Goal: Information Seeking & Learning: Understand process/instructions

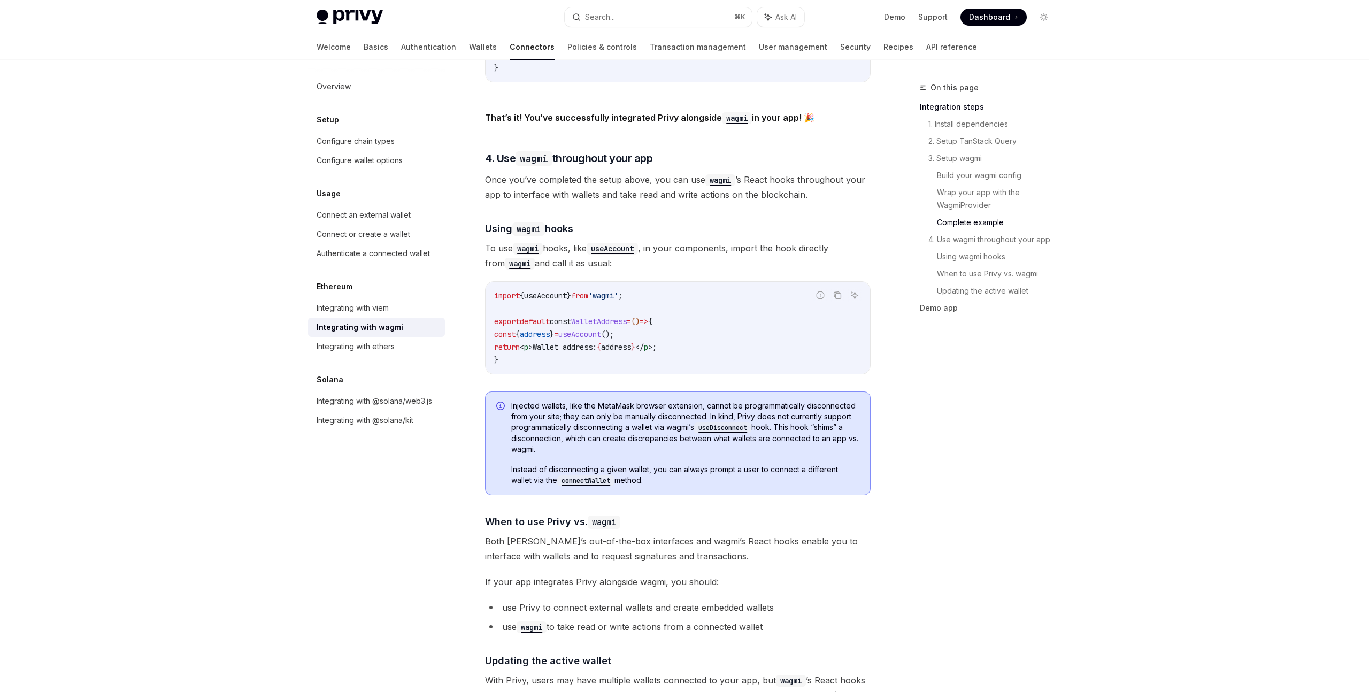
scroll to position [0, 94]
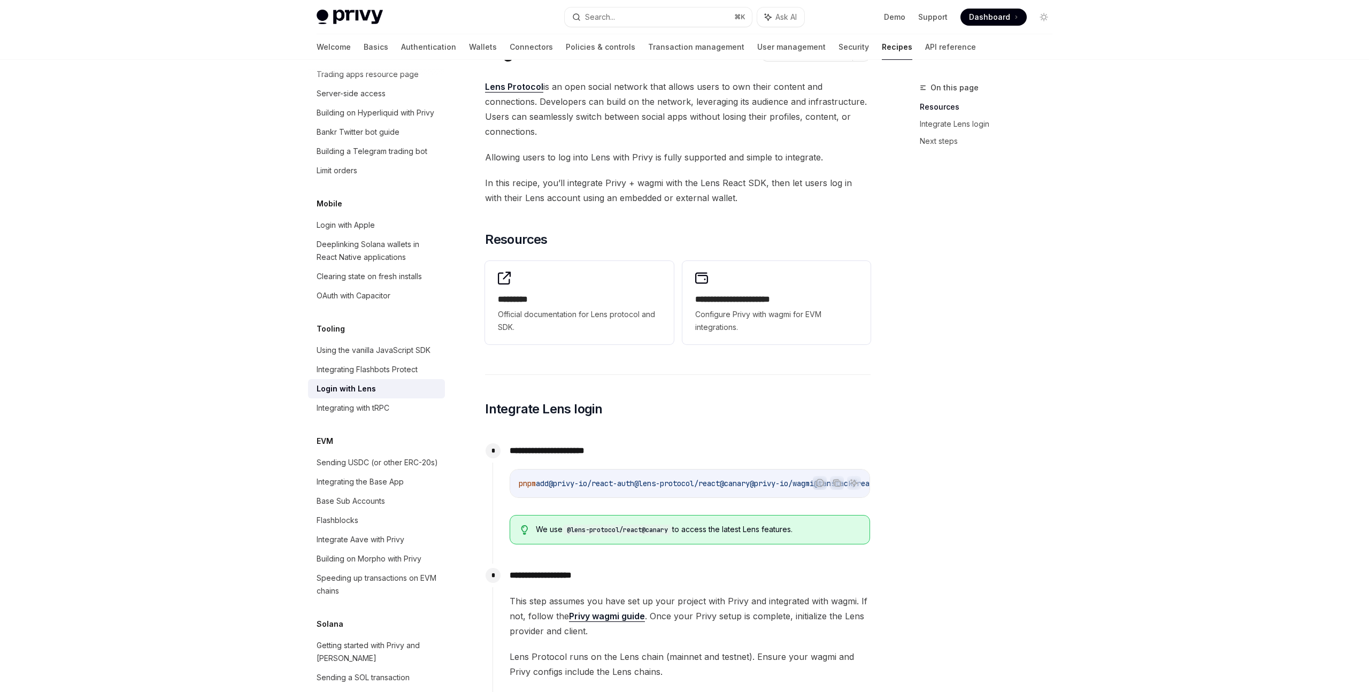
scroll to position [45, 0]
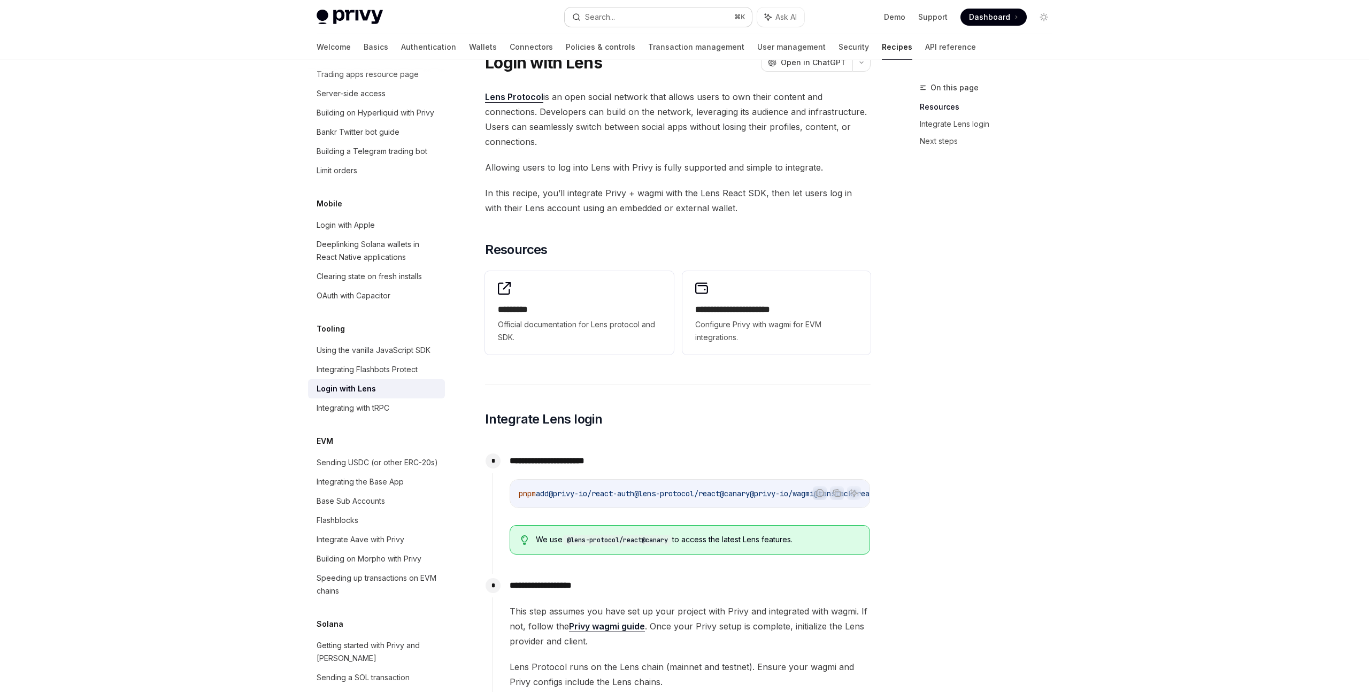
click at [672, 11] on button "Search... ⌘ K" at bounding box center [658, 16] width 187 height 19
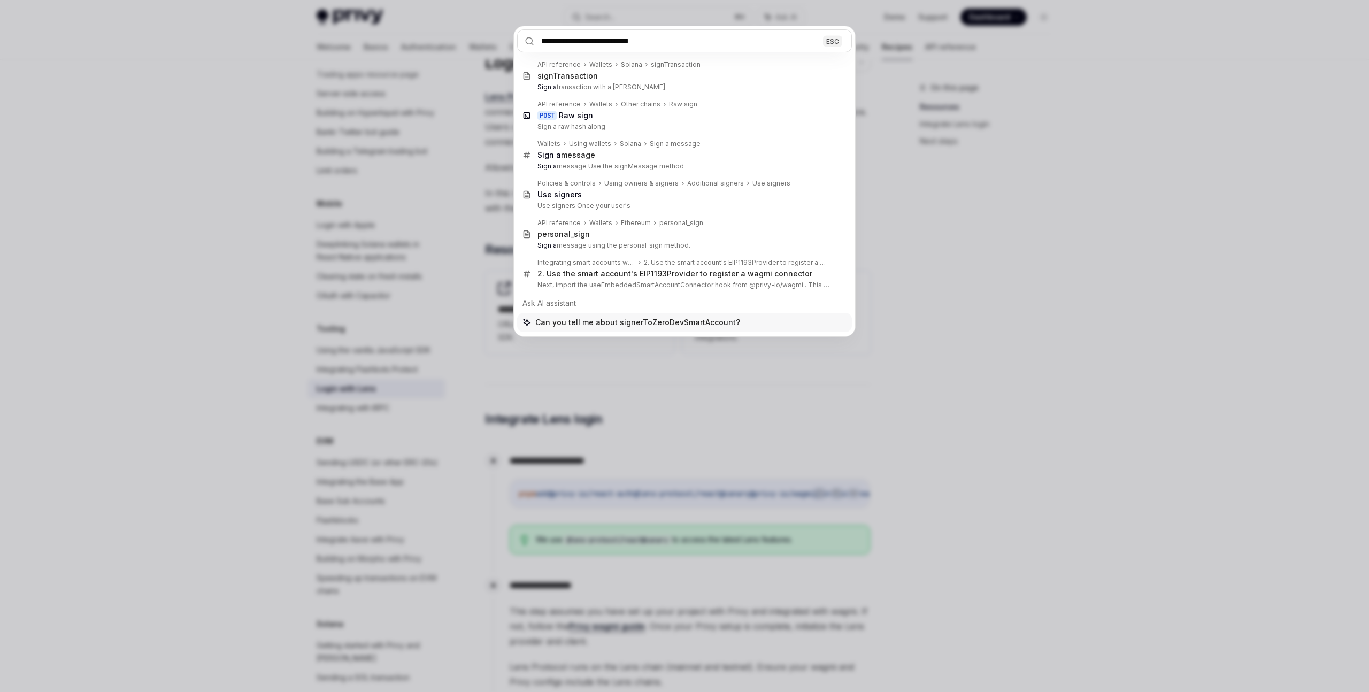
type input "**********"
type textarea "*"
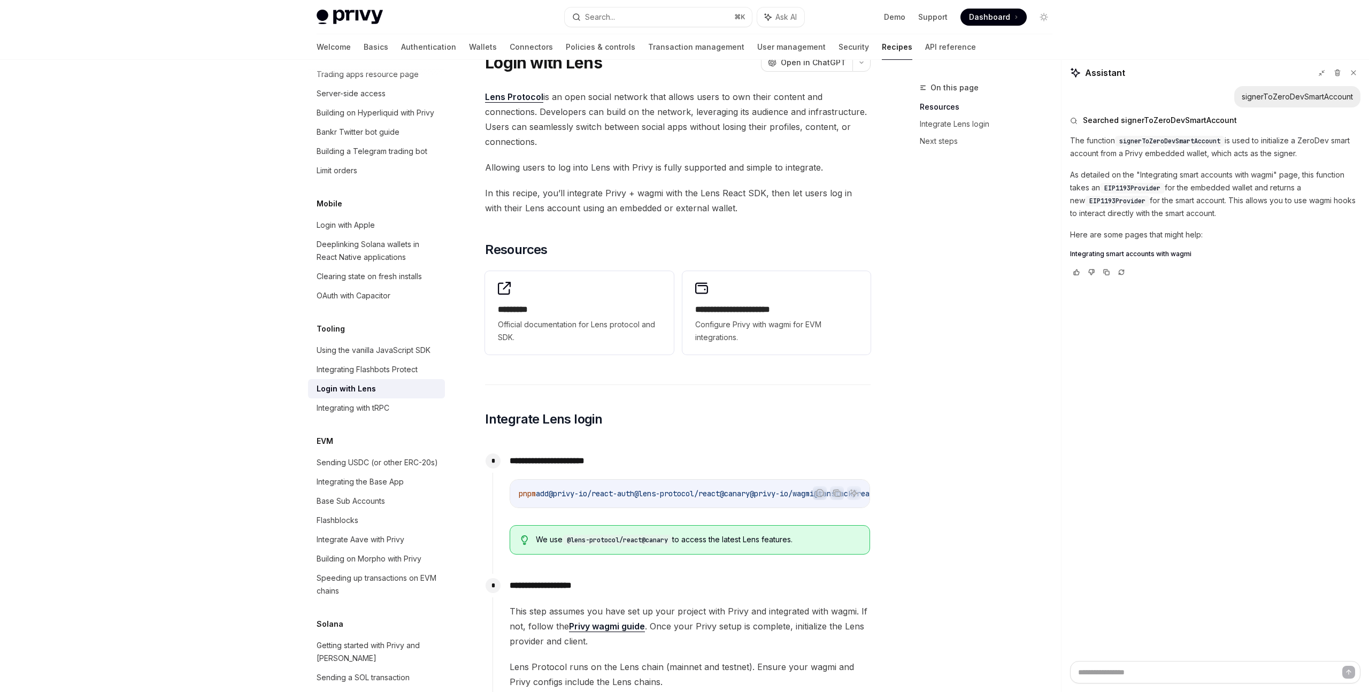
type textarea "*"
click at [1174, 271] on span "Custom account abstraction implementation" at bounding box center [1140, 269] width 140 height 9
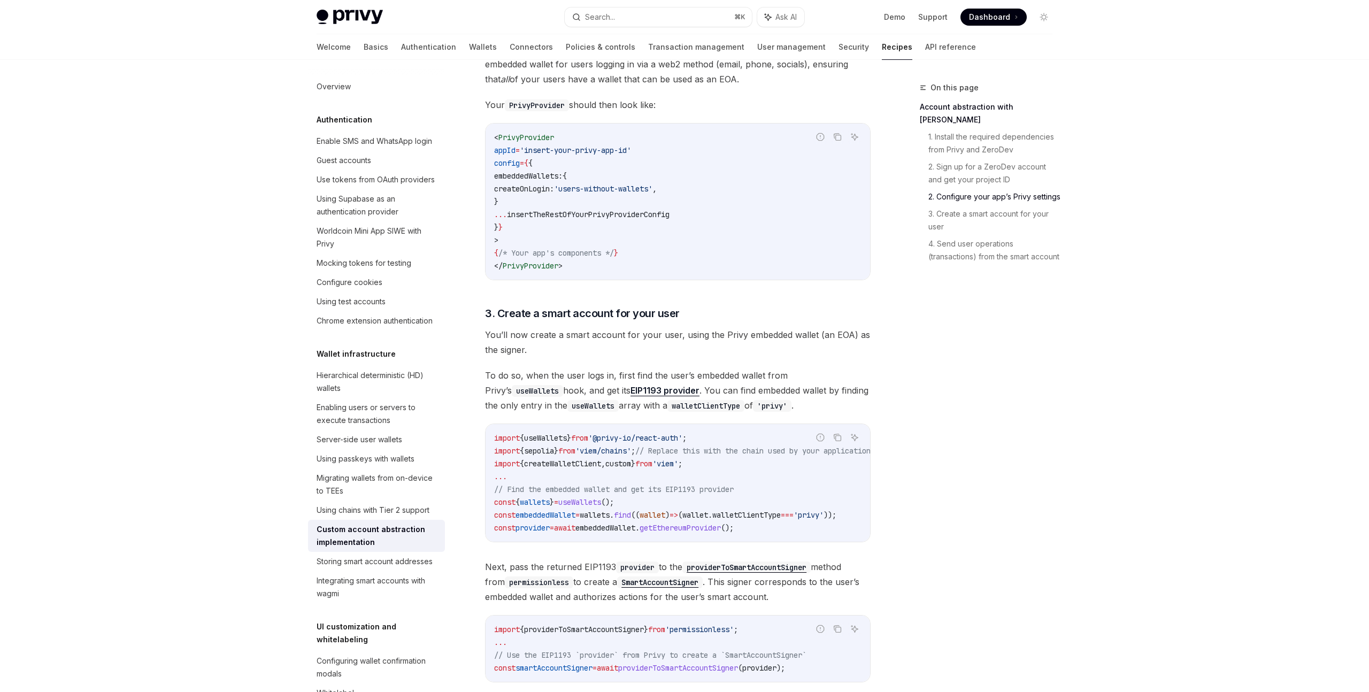
click at [943, 507] on div "On this page Account abstraction with ZeroDev 1. Install the required dependenc…" at bounding box center [980, 386] width 163 height 611
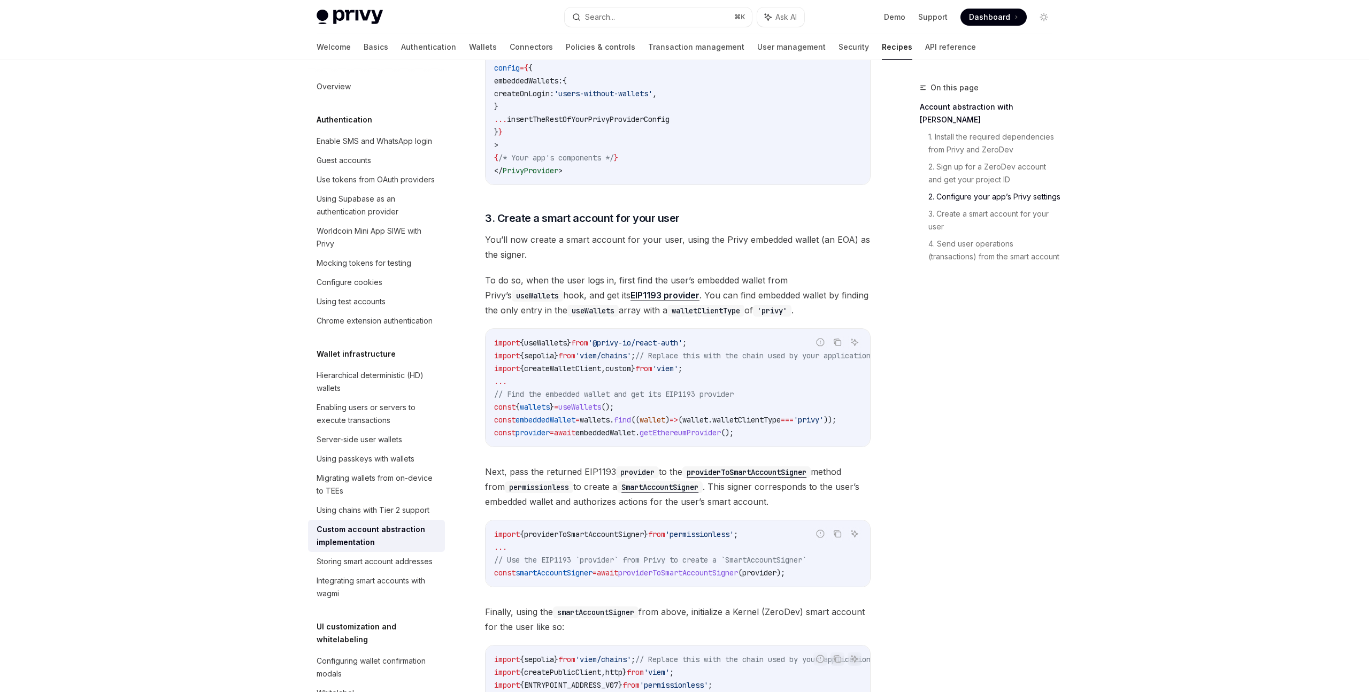
scroll to position [950, 0]
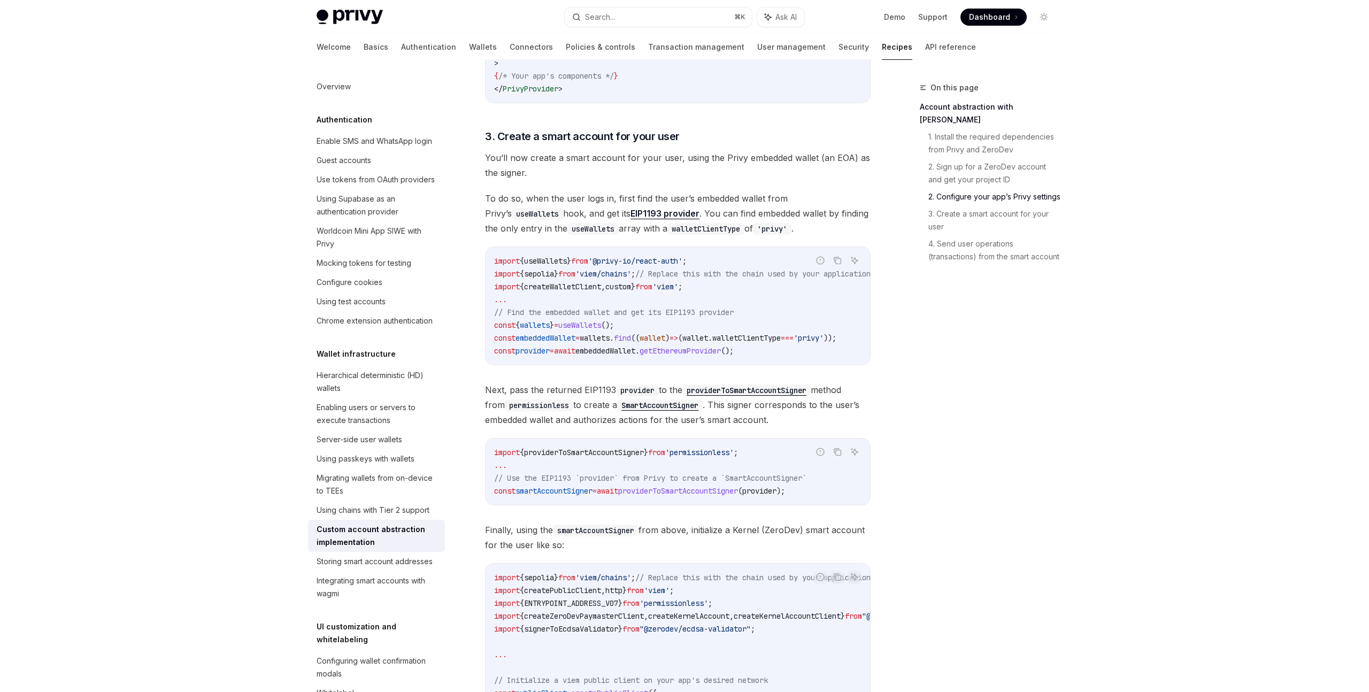
click at [932, 490] on div "On this page Account abstraction with ZeroDev 1. Install the required dependenc…" at bounding box center [980, 386] width 163 height 611
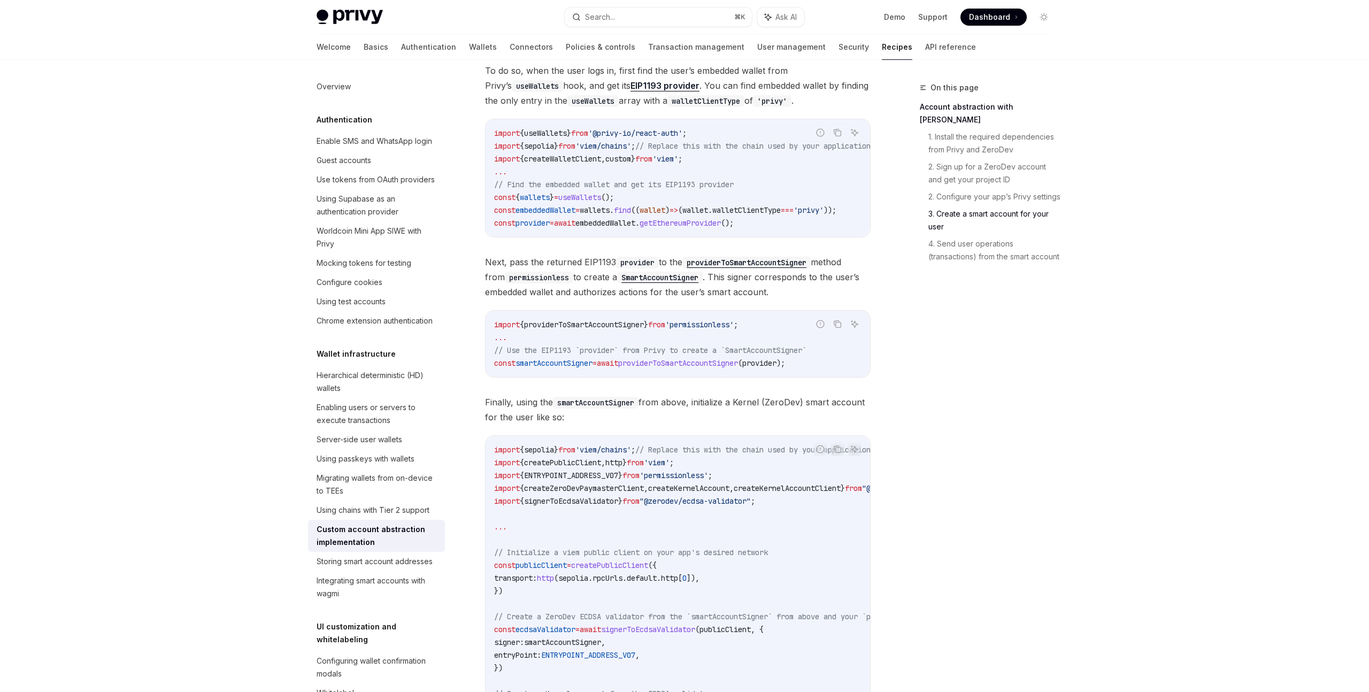
scroll to position [1077, 0]
drag, startPoint x: 722, startPoint y: 288, endPoint x: 793, endPoint y: 298, distance: 71.3
click at [793, 298] on span "Next, pass the returned EIP1193 provider to the providerToSmartAccountSigner me…" at bounding box center [678, 278] width 386 height 45
click at [978, 323] on div "On this page Account abstraction with ZeroDev 1. Install the required dependenc…" at bounding box center [980, 386] width 163 height 611
click at [899, 407] on div "On this page Account abstraction with ZeroDev 1. Install the required dependenc…" at bounding box center [980, 386] width 163 height 611
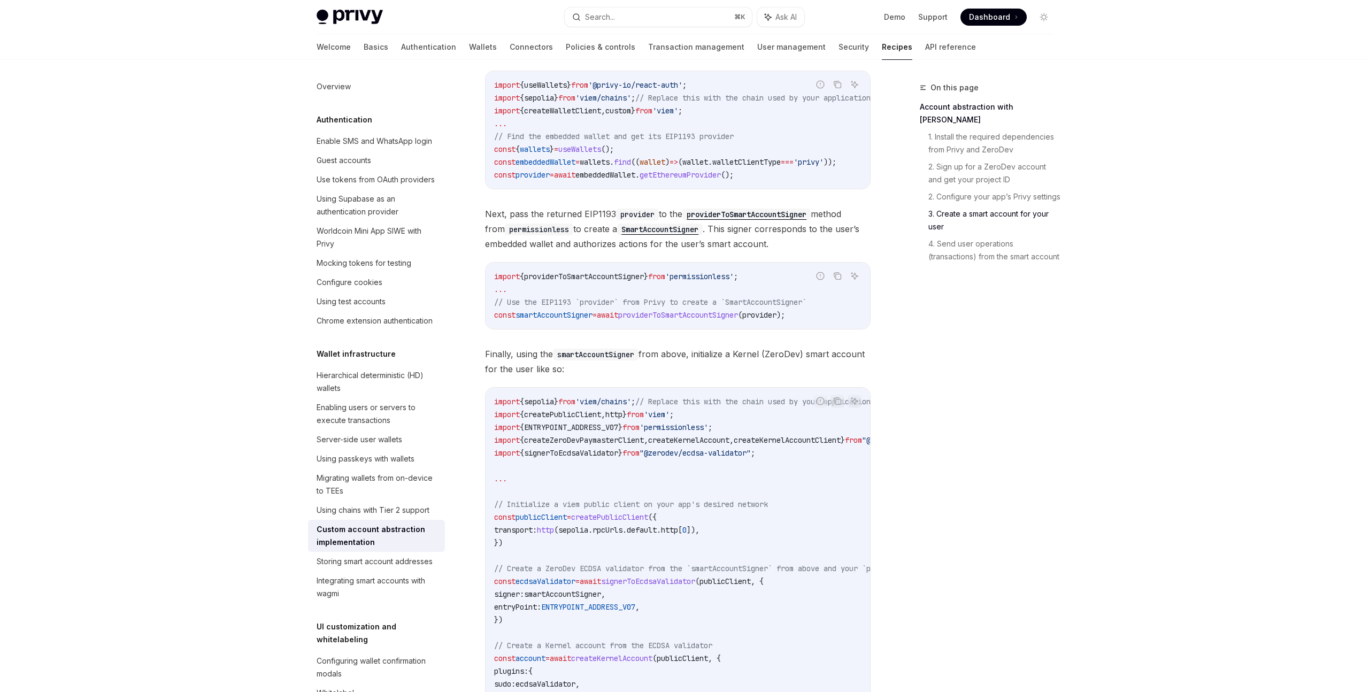
scroll to position [1078, 0]
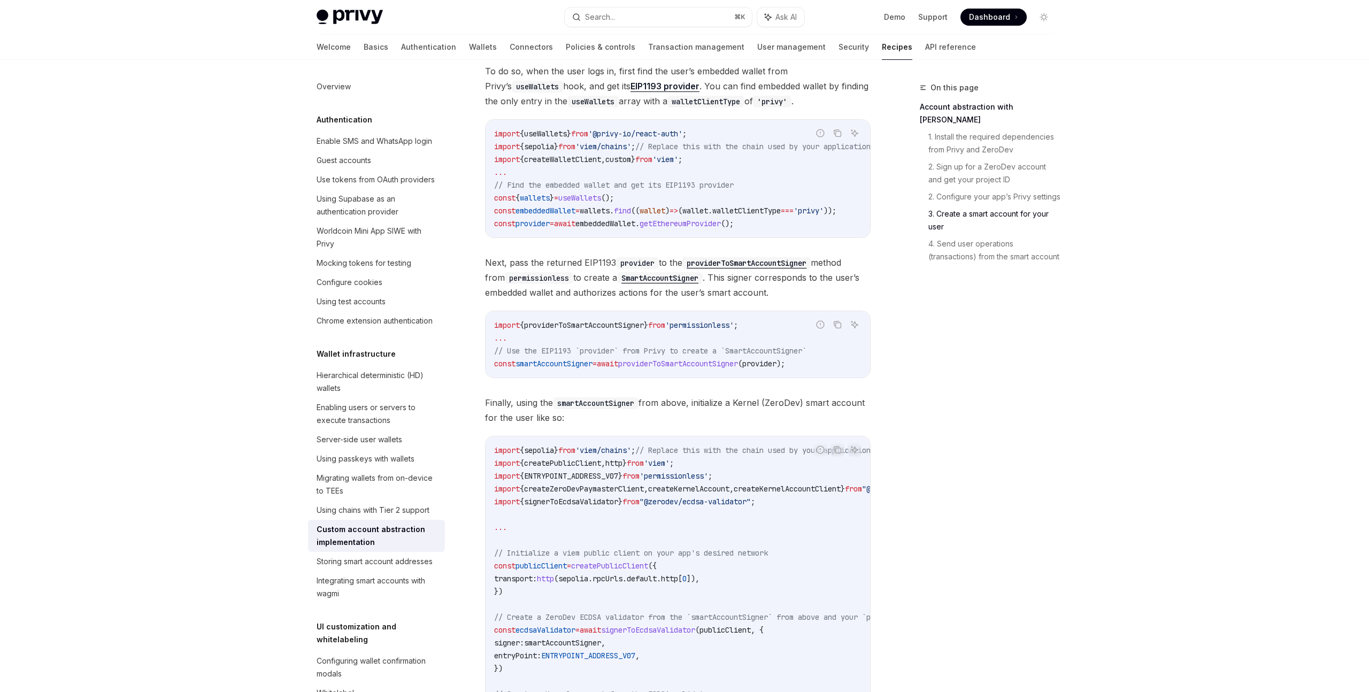
click at [1129, 350] on div "Privy Docs home page Search... ⌘ K Ask AI Demo Support Dashboard Dashboard Sear…" at bounding box center [684, 272] width 1369 height 2701
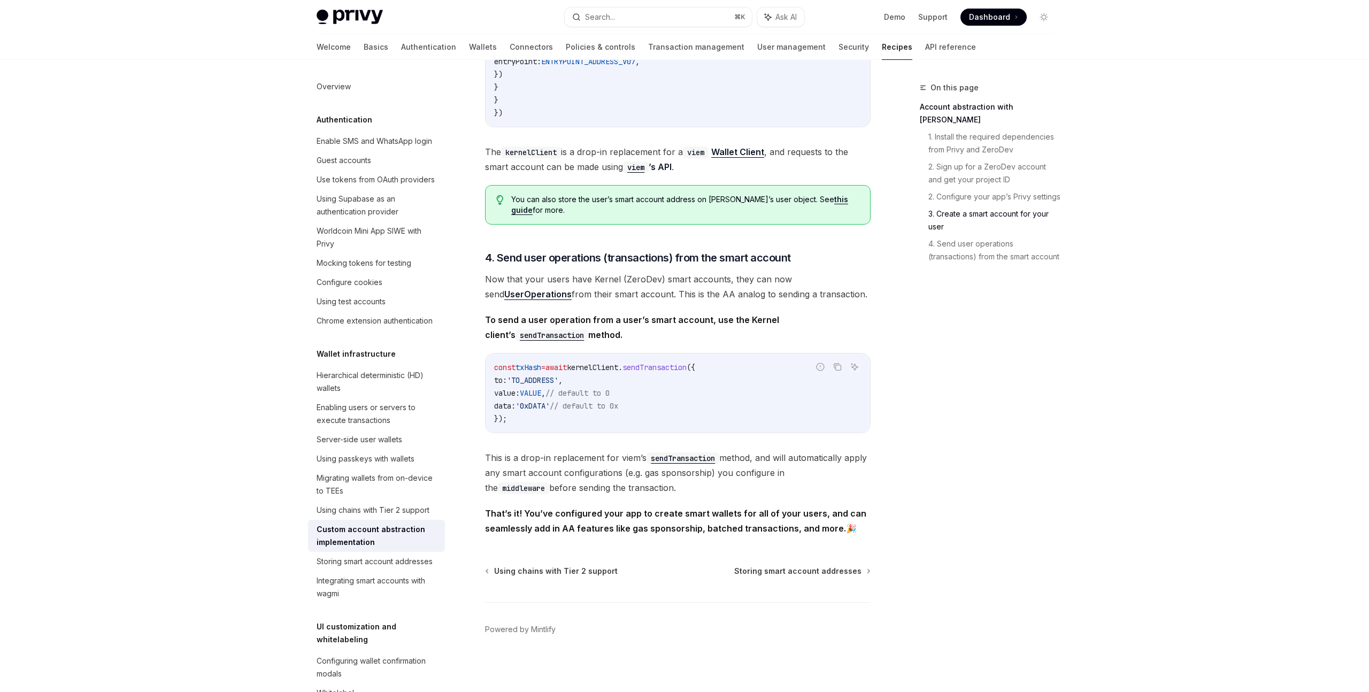
scroll to position [2021, 0]
click at [402, 559] on div "Storing smart account addresses" at bounding box center [375, 561] width 116 height 13
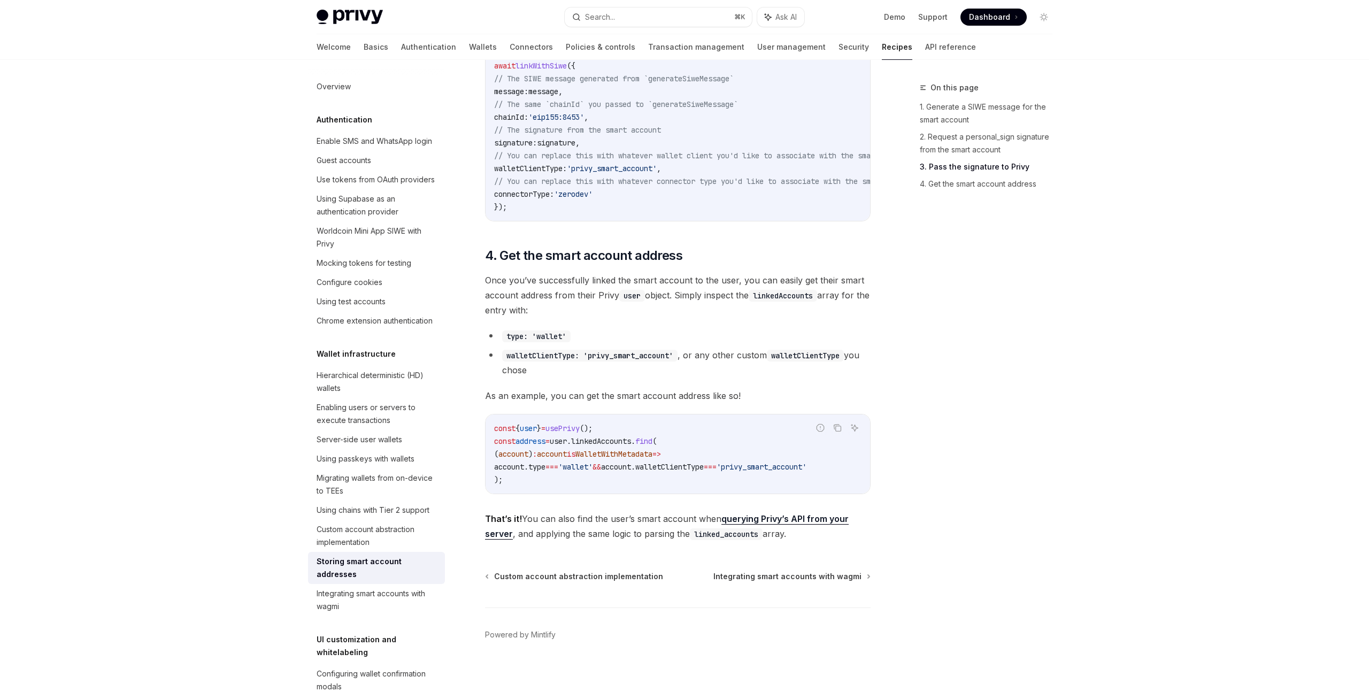
scroll to position [1374, 0]
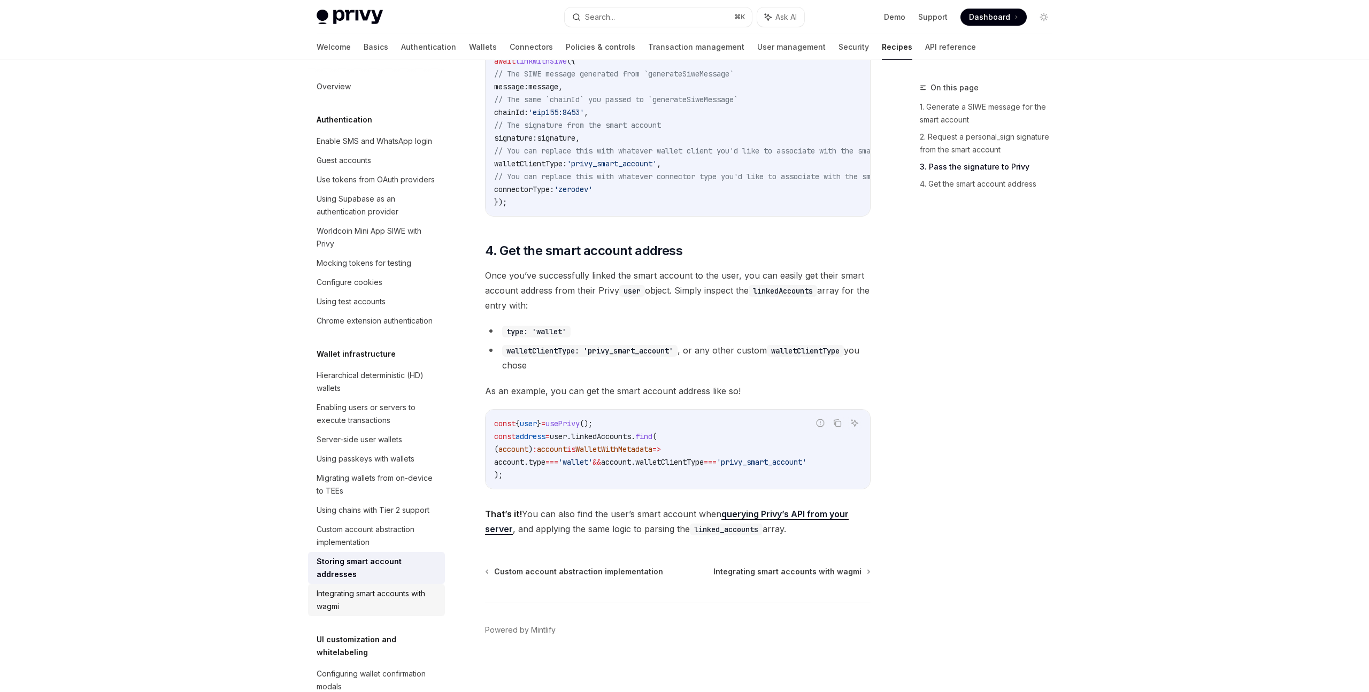
click at [425, 587] on div "Integrating smart accounts with wagmi" at bounding box center [378, 600] width 122 height 26
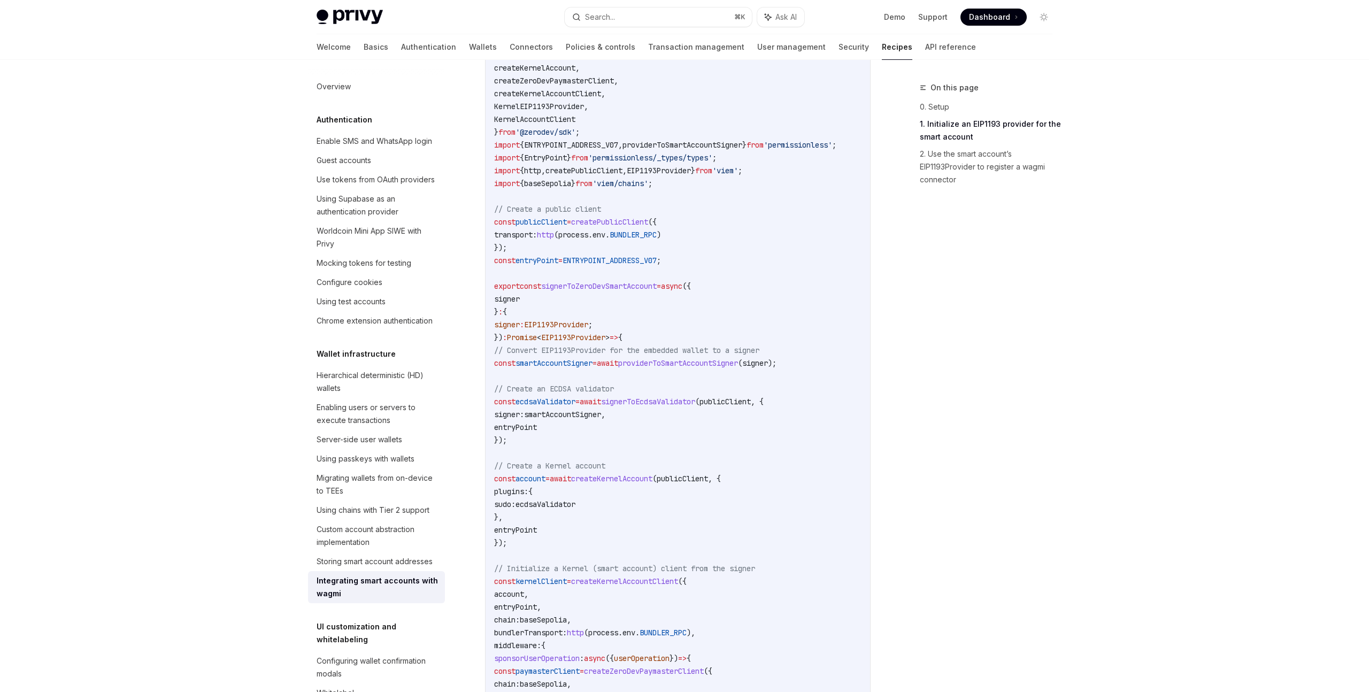
scroll to position [573, 0]
click at [809, 393] on code "import { signerToEcdsaValidator } from '@zerodev/ecdsa-validator' ; import { cr…" at bounding box center [678, 458] width 368 height 847
drag, startPoint x: 824, startPoint y: 363, endPoint x: 474, endPoint y: 353, distance: 350.0
click at [474, 353] on div "Wallet infrastructure Integrating smart accounts with wagmi OpenAI Open in Chat…" at bounding box center [577, 606] width 591 height 2197
copy code "// Convert EIP1193Provider for the embedded wallet to a signer const smartAccou…"
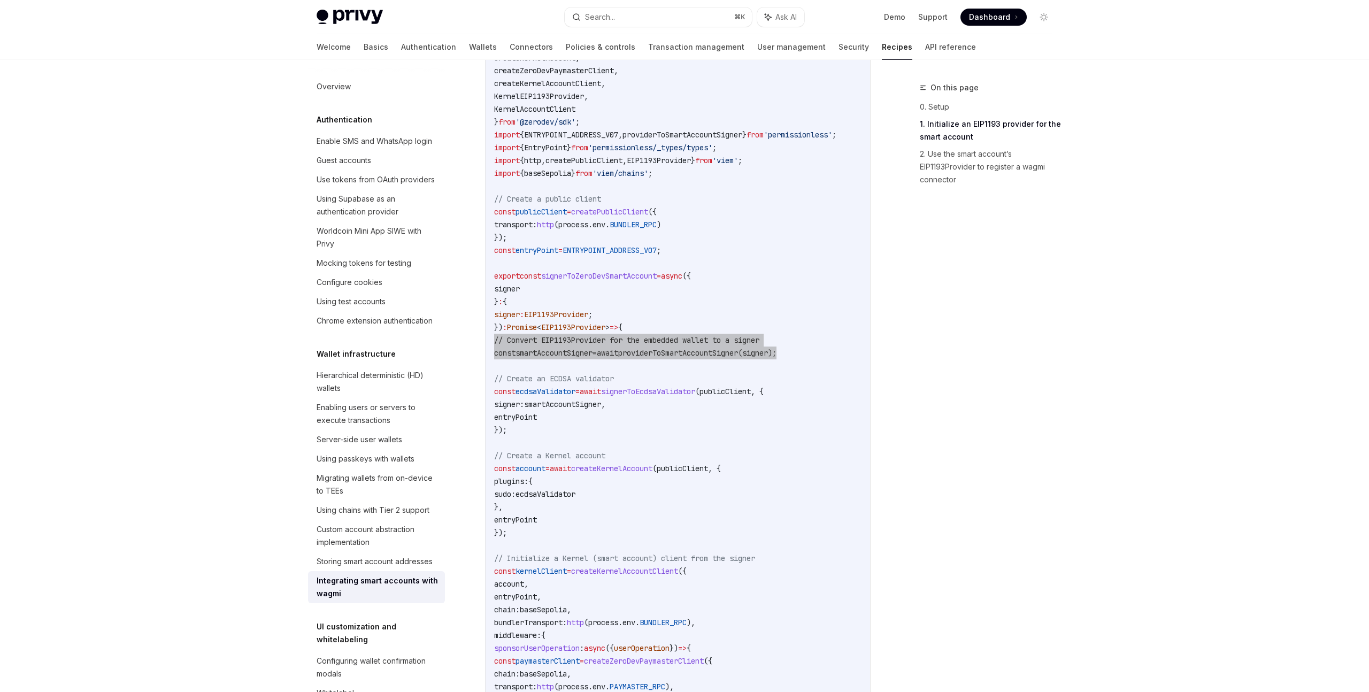
scroll to position [584, 0]
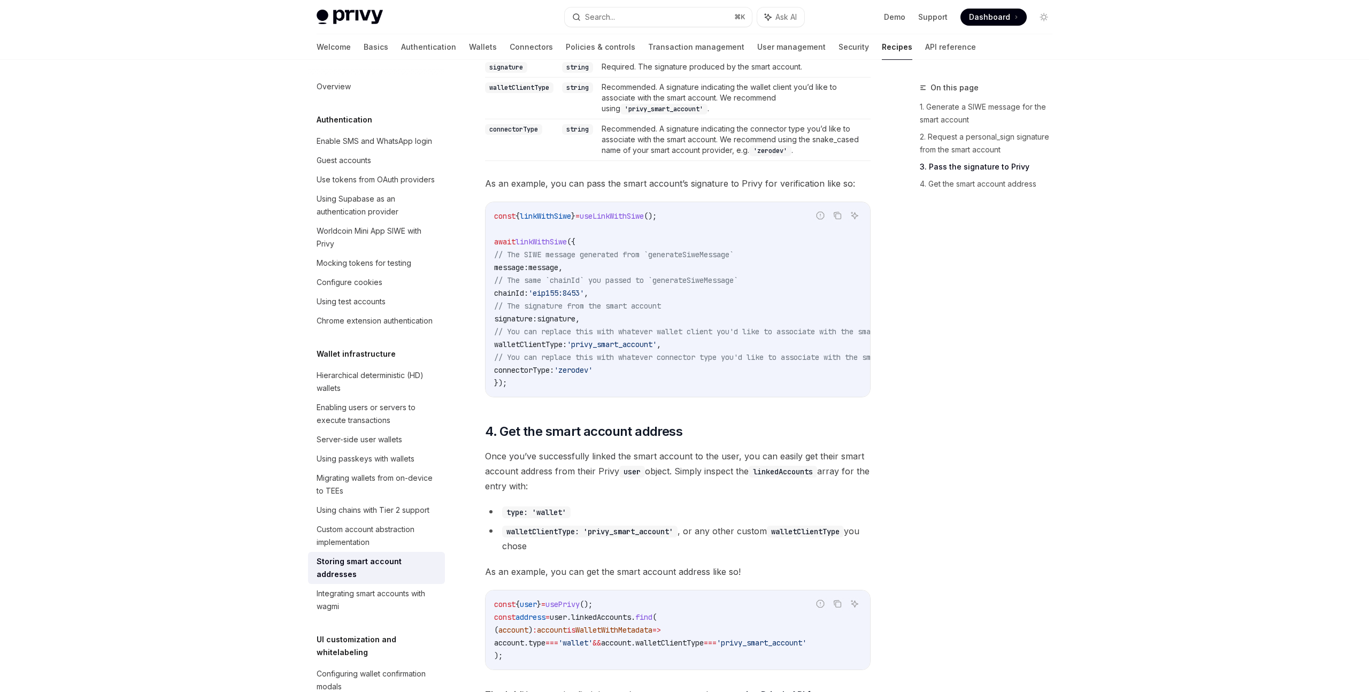
scroll to position [1182, 0]
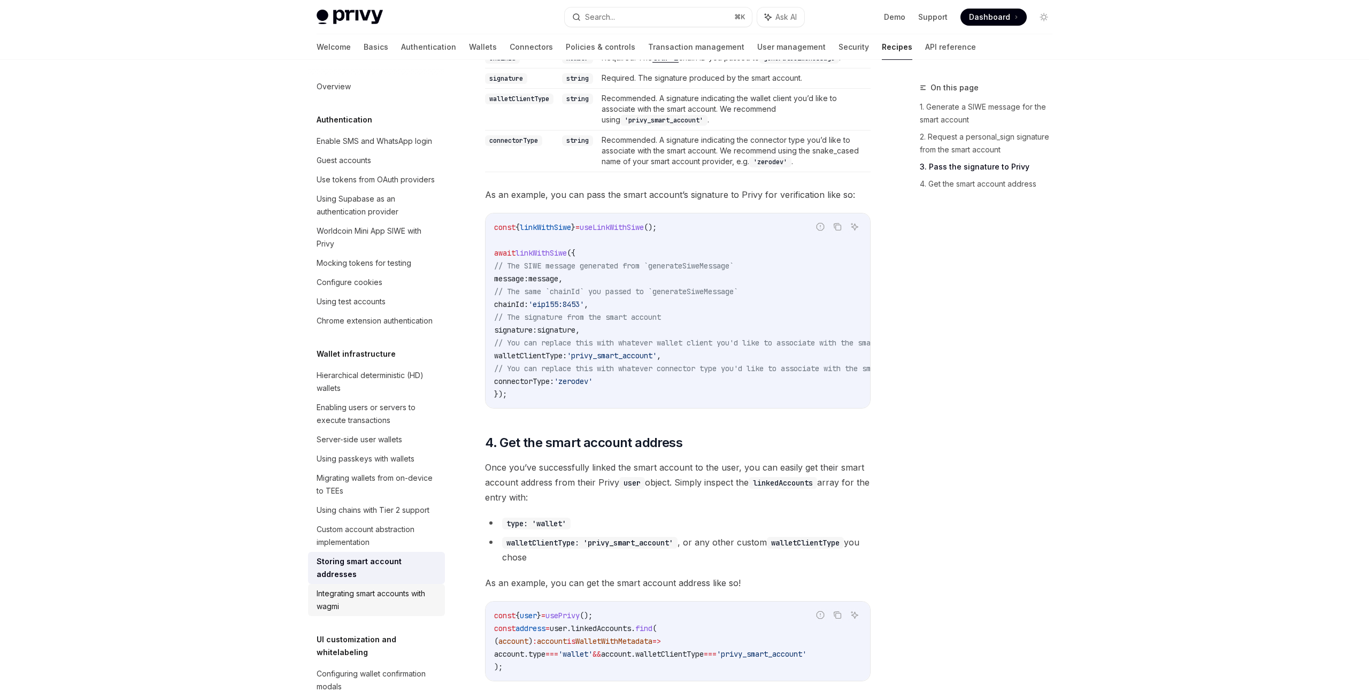
click at [403, 587] on div "Integrating smart accounts with wagmi" at bounding box center [378, 600] width 122 height 26
type textarea "*"
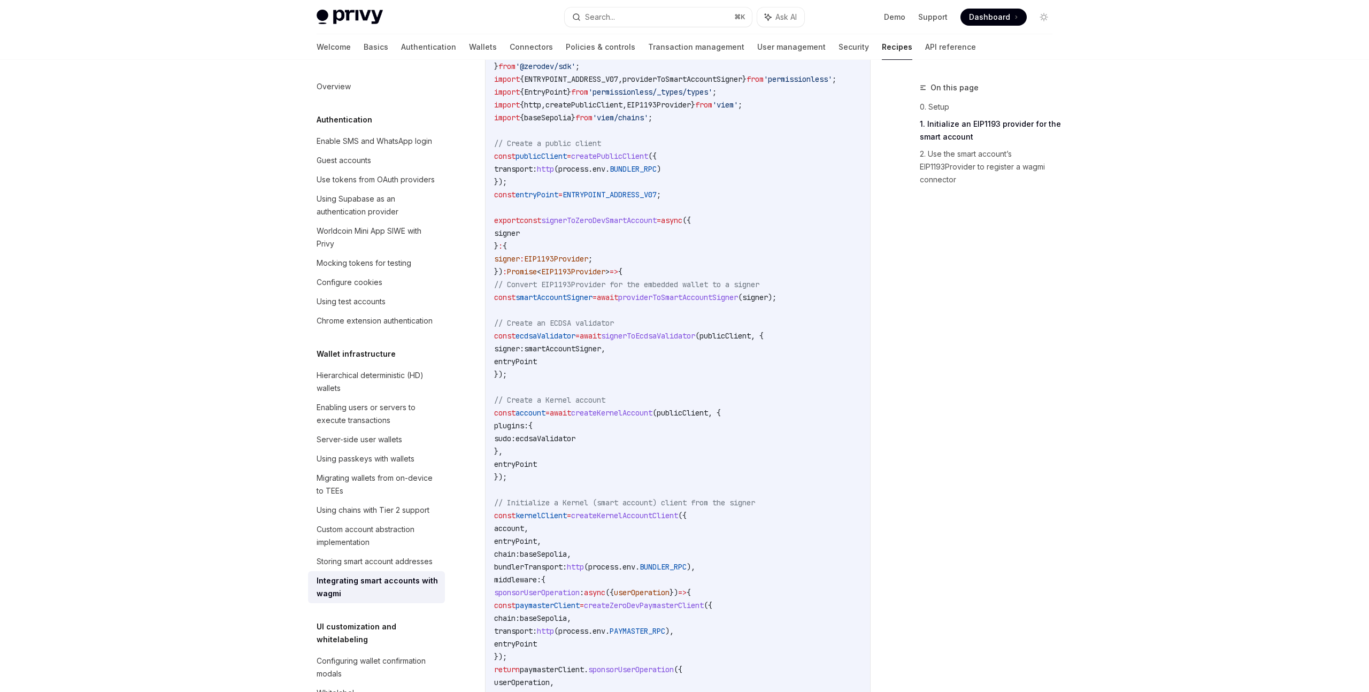
scroll to position [637, 0]
drag, startPoint x: 513, startPoint y: 181, endPoint x: 485, endPoint y: 147, distance: 44.5
click at [485, 147] on div "Report incorrect code Copy Ask AI import { signerToEcdsaValidator } from '@zero…" at bounding box center [678, 394] width 386 height 863
copy code "// Create a public client const publicClient = createPublicClient ({ transport:…"
click at [1098, 401] on div "Privy Docs home page Search... ⌘ K Ask AI Demo Support Dashboard Dashboard Sear…" at bounding box center [684, 502] width 1369 height 2279
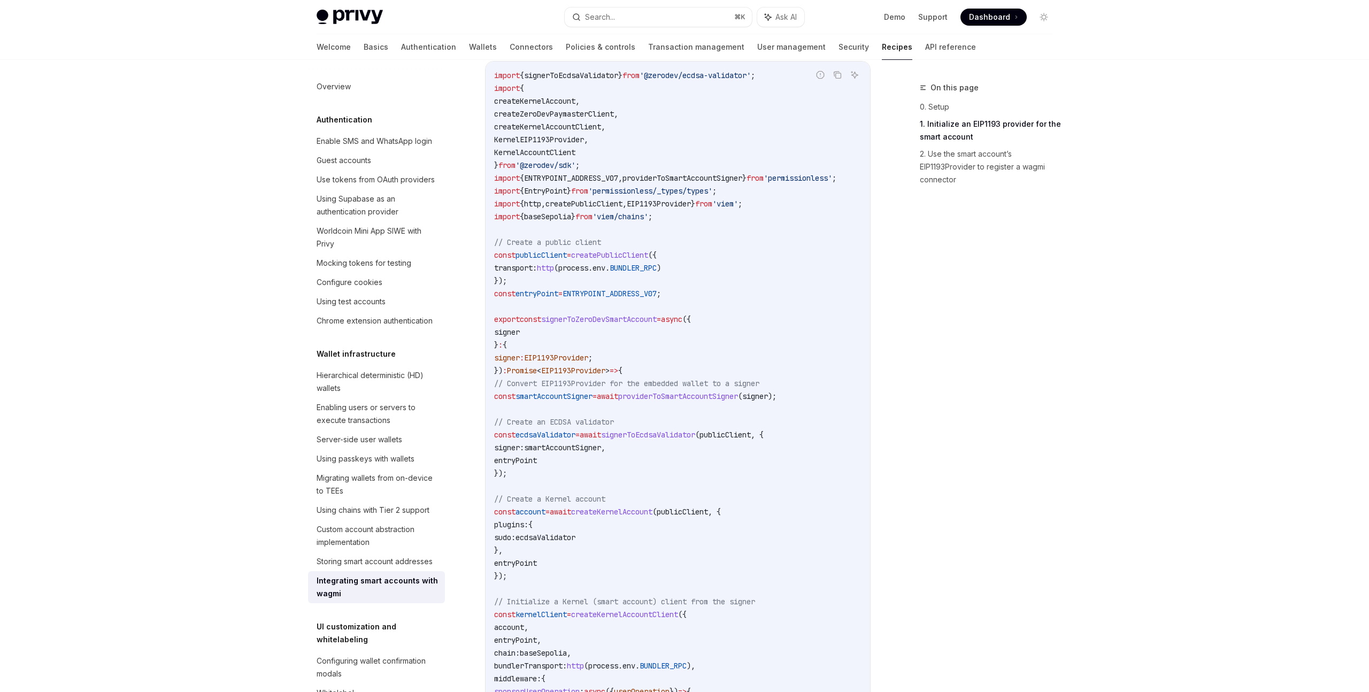
scroll to position [538, 0]
click at [832, 181] on span "'permissionless'" at bounding box center [798, 179] width 68 height 10
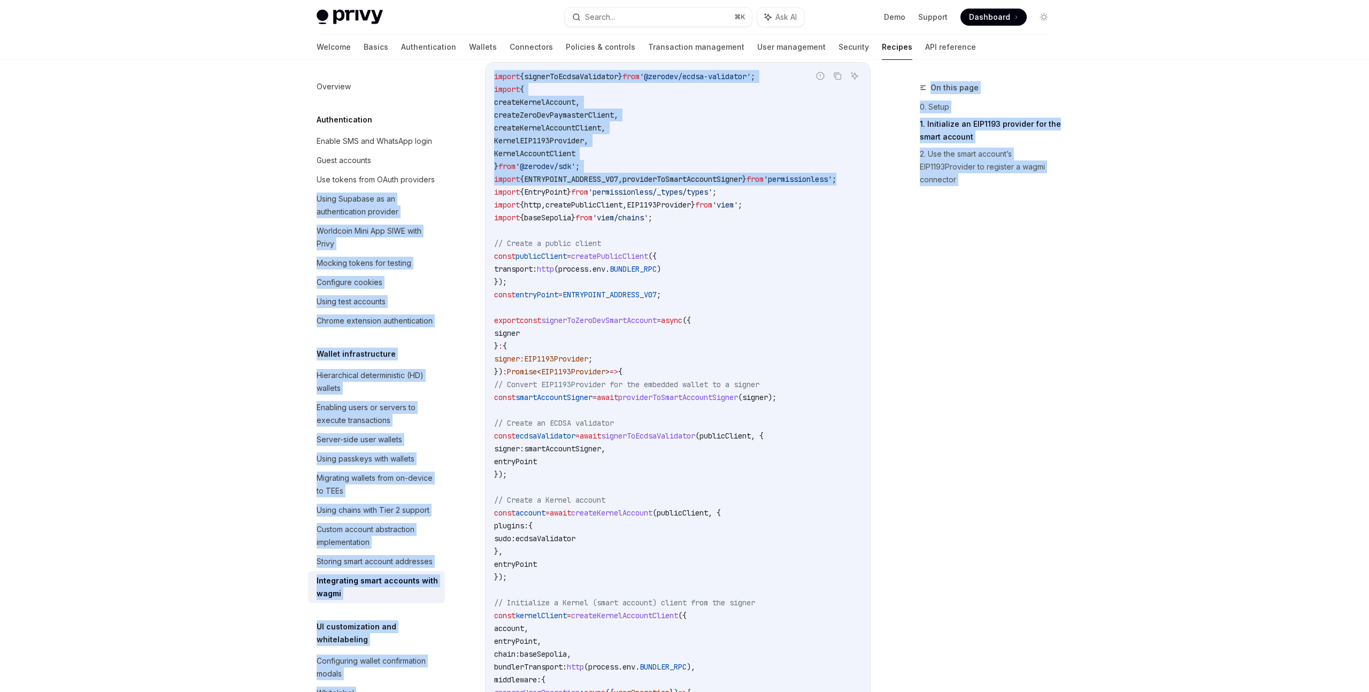
drag, startPoint x: 846, startPoint y: 179, endPoint x: 463, endPoint y: 181, distance: 383.5
click at [463, 181] on div "Wallet infrastructure Integrating smart accounts with wagmi OpenAI Open in Chat…" at bounding box center [577, 641] width 591 height 2197
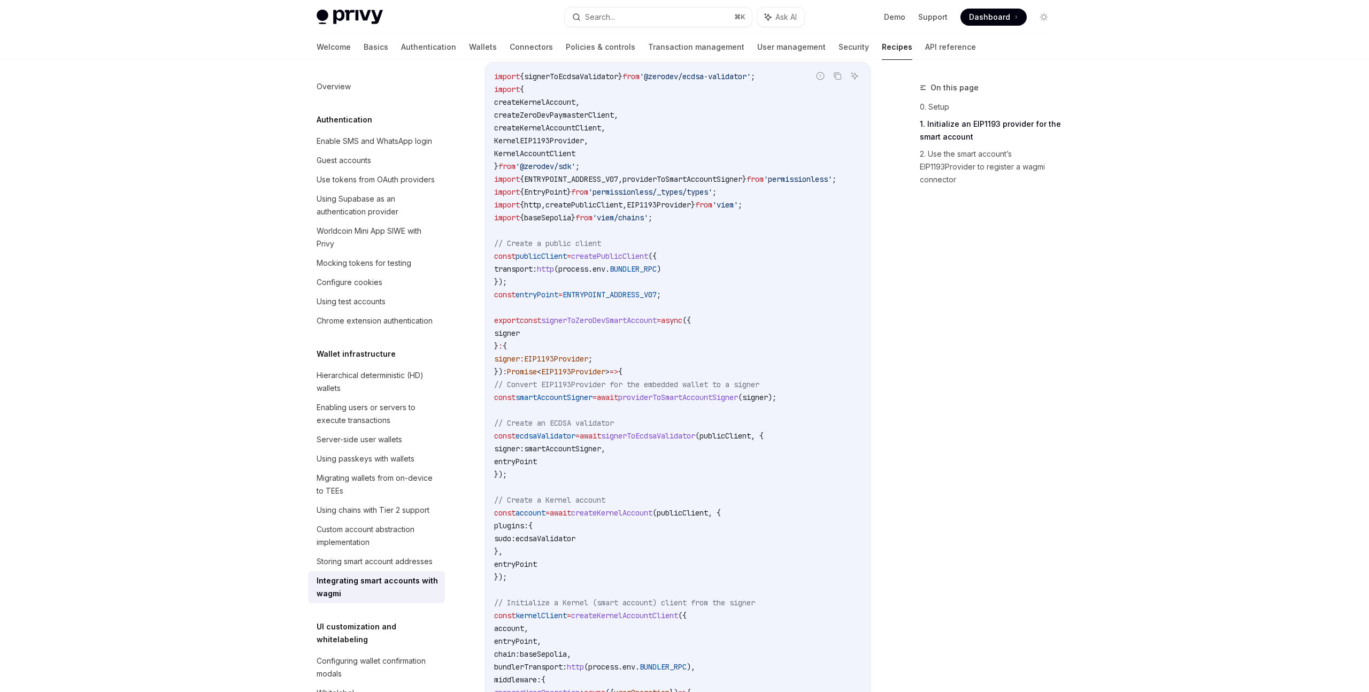
click at [764, 183] on span "from" at bounding box center [755, 179] width 17 height 10
drag, startPoint x: 859, startPoint y: 180, endPoint x: 482, endPoint y: 182, distance: 376.6
click at [482, 182] on div "Wallet infrastructure Integrating smart accounts with wagmi OpenAI Open in Chat…" at bounding box center [577, 641] width 591 height 2197
copy span "import { ENTRYPOINT_ADDRESS_V07 , providerToSmartAccountSigner } from 'permissi…"
